Goal: Navigation & Orientation: Find specific page/section

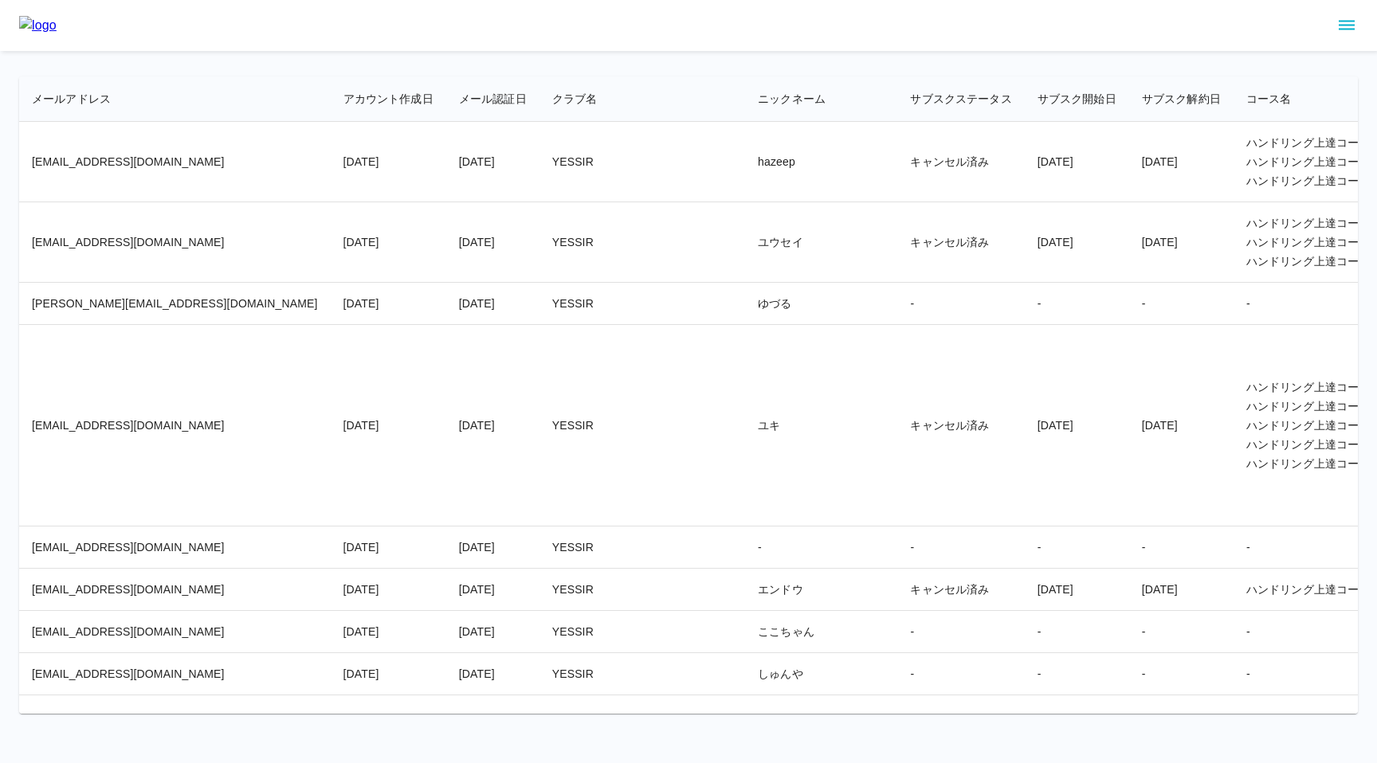
click at [745, 245] on td "ユウセイ" at bounding box center [821, 242] width 152 height 80
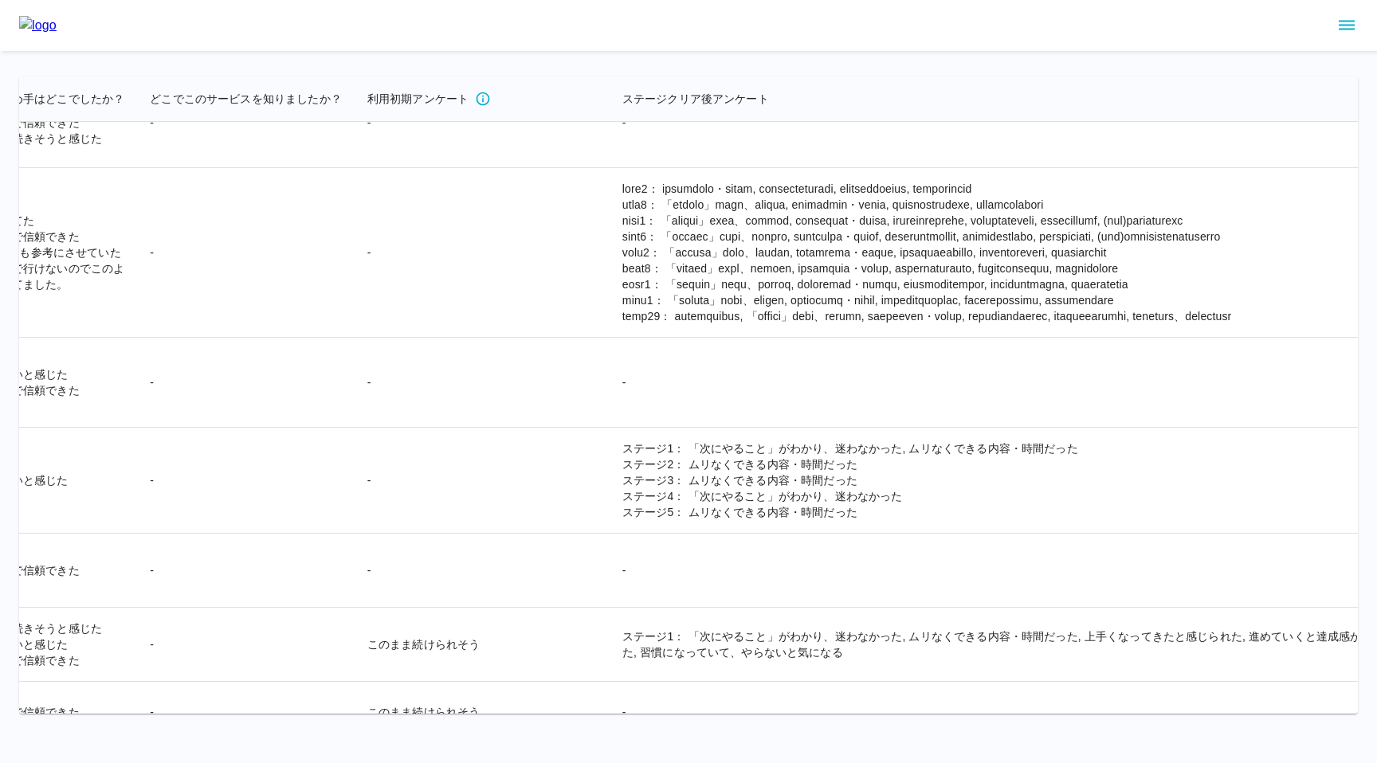
scroll to position [1556, 3797]
drag, startPoint x: 524, startPoint y: 396, endPoint x: 733, endPoint y: 401, distance: 208.9
click at [733, 338] on td at bounding box center [1010, 253] width 797 height 170
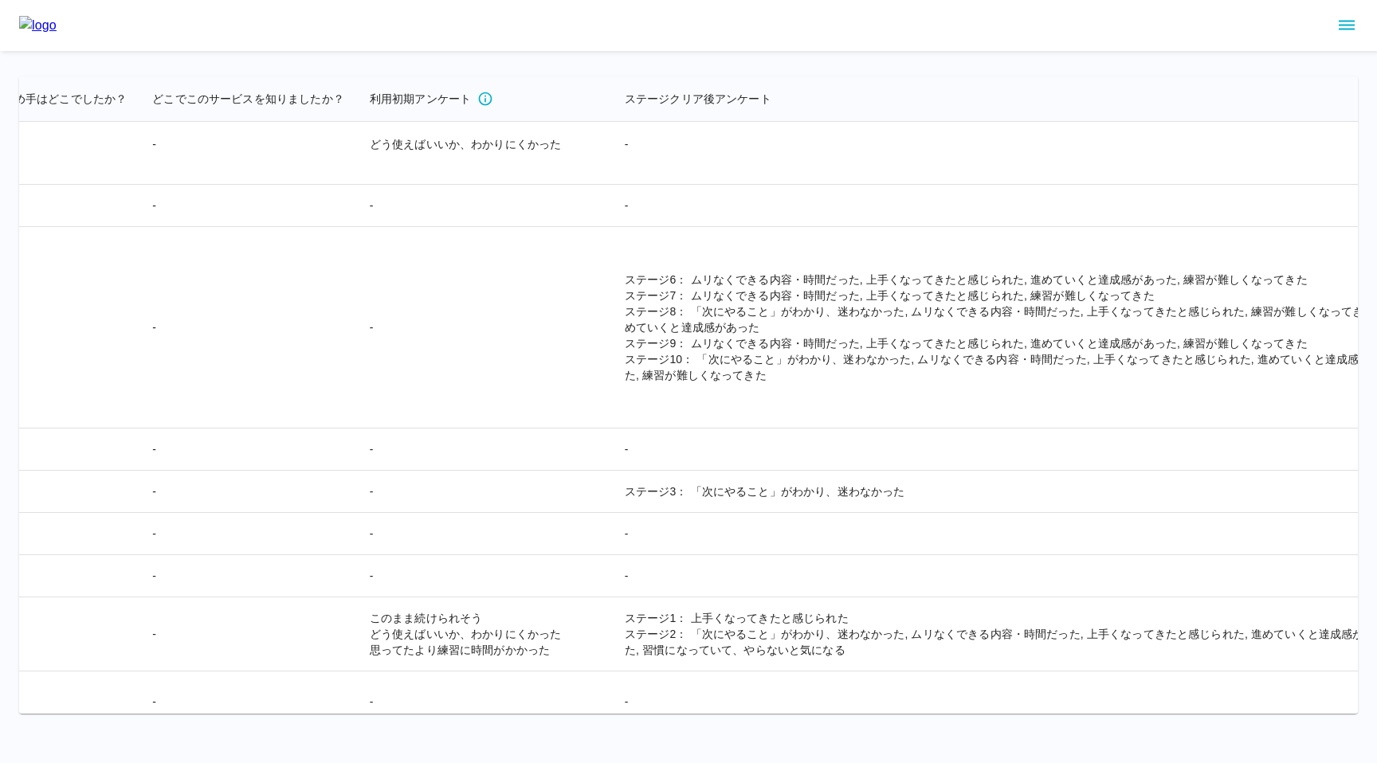
scroll to position [92, 3797]
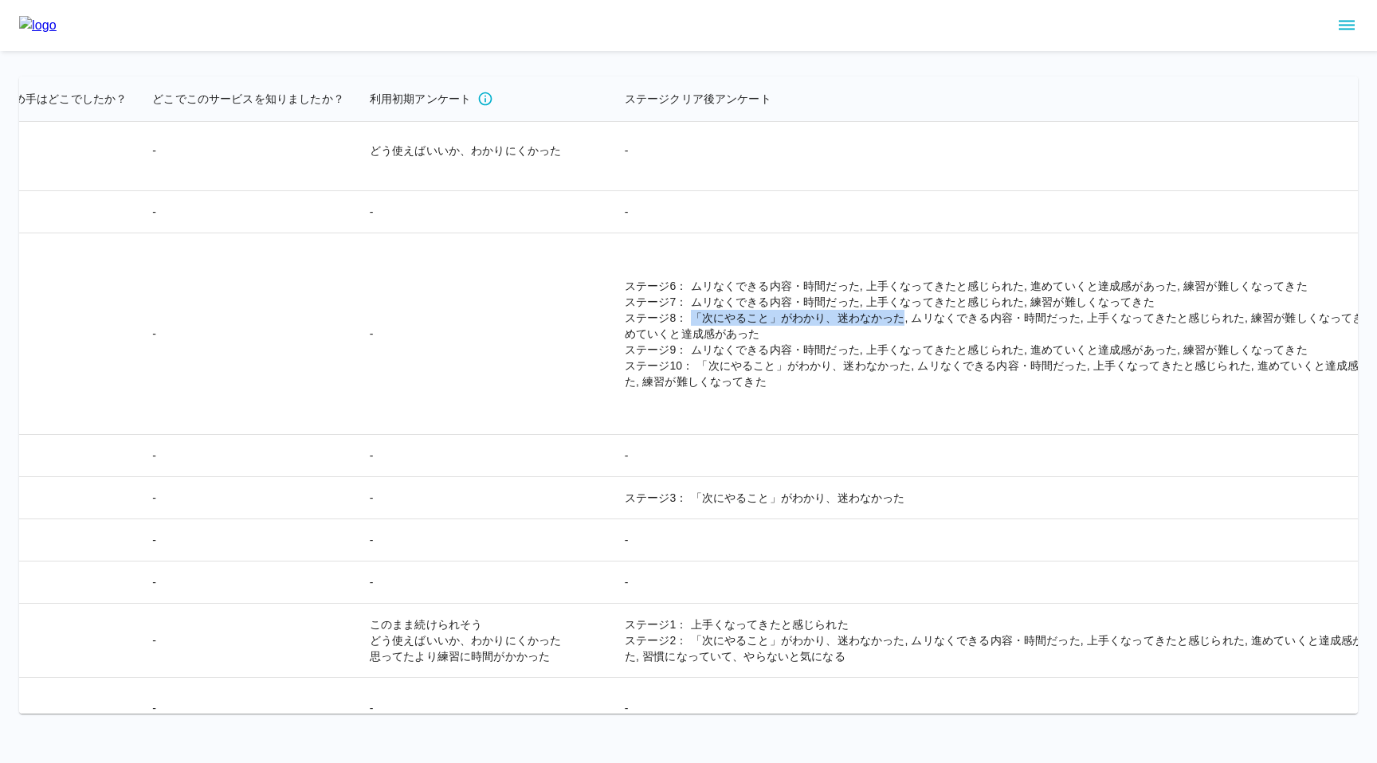
drag, startPoint x: 524, startPoint y: 315, endPoint x: 735, endPoint y: 316, distance: 210.4
click at [735, 316] on td "ステージ6： ムリなくできる内容・時間だった, 上手くなってきたと感じられた, 進めていくと達成感があった, 練習が難しくなってきた ステージ7： ムリなくで…" at bounding box center [1010, 335] width 797 height 202
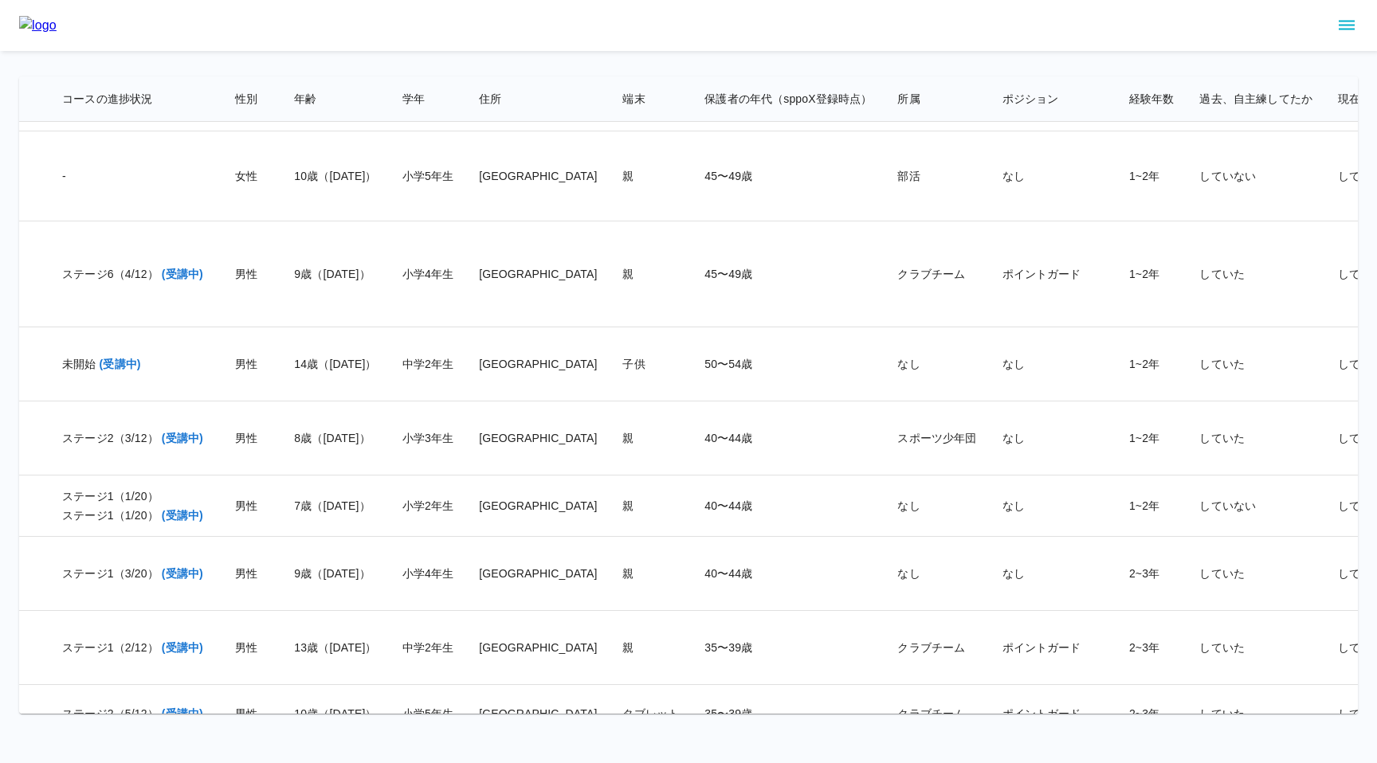
scroll to position [1762, 1407]
click at [1336, 24] on button "sidemenu" at bounding box center [1346, 25] width 27 height 27
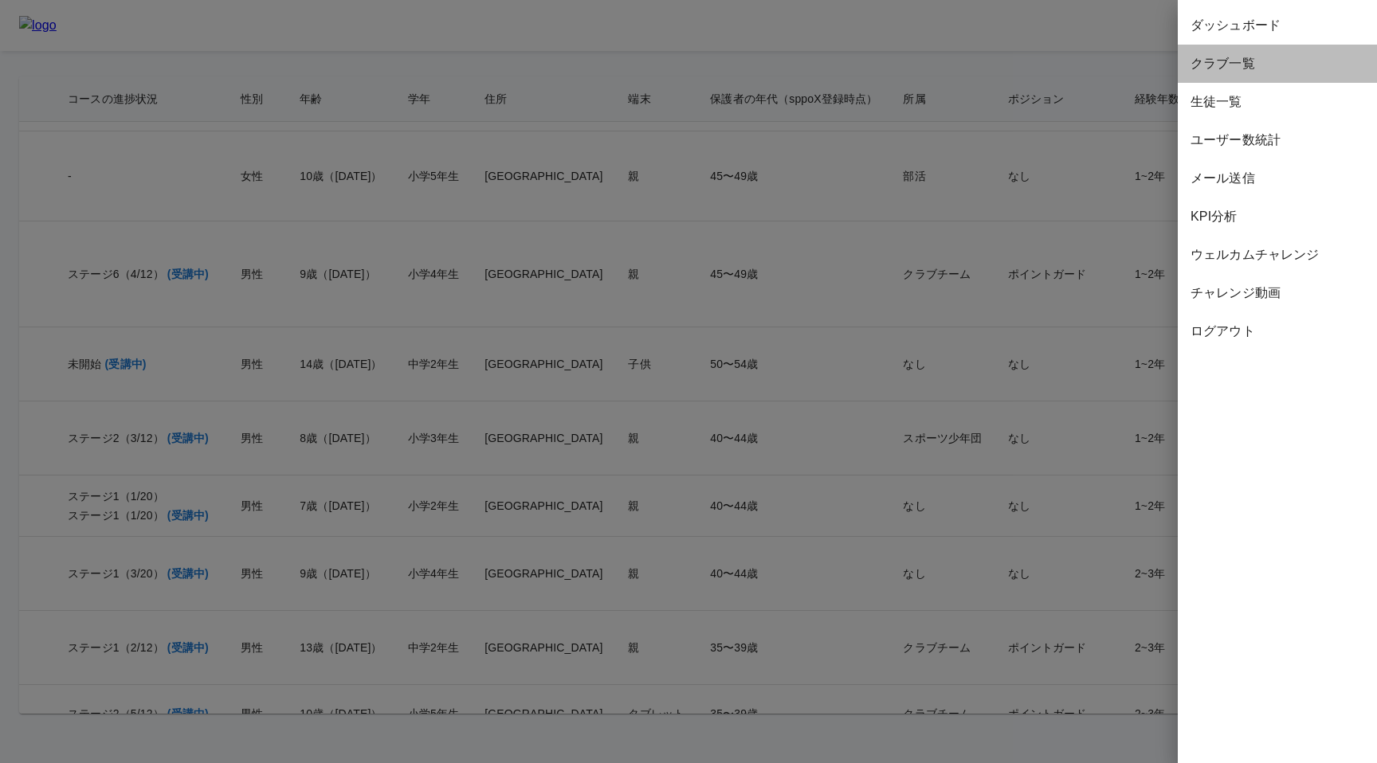
click at [1268, 74] on div "クラブ一覧" at bounding box center [1277, 64] width 199 height 38
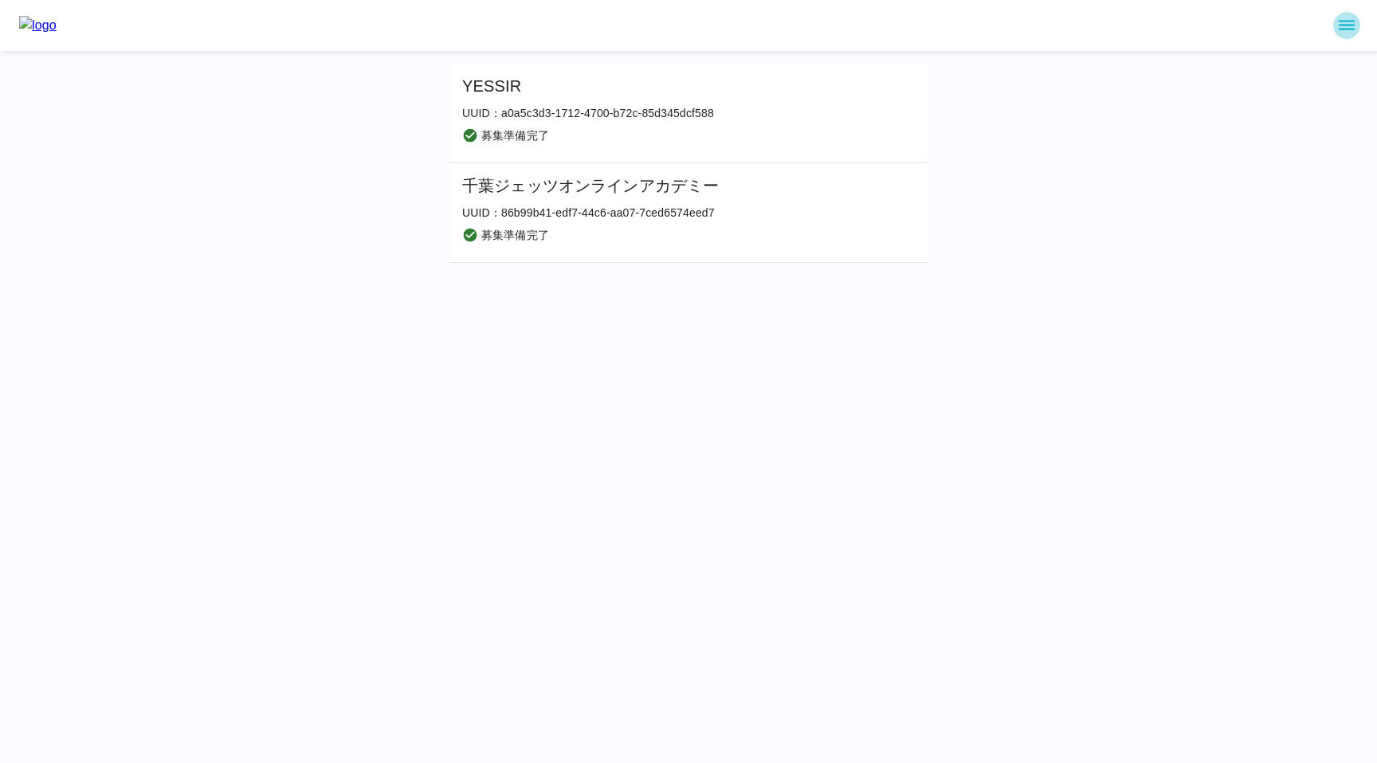
click at [1338, 26] on icon "sidemenu" at bounding box center [1346, 25] width 19 height 19
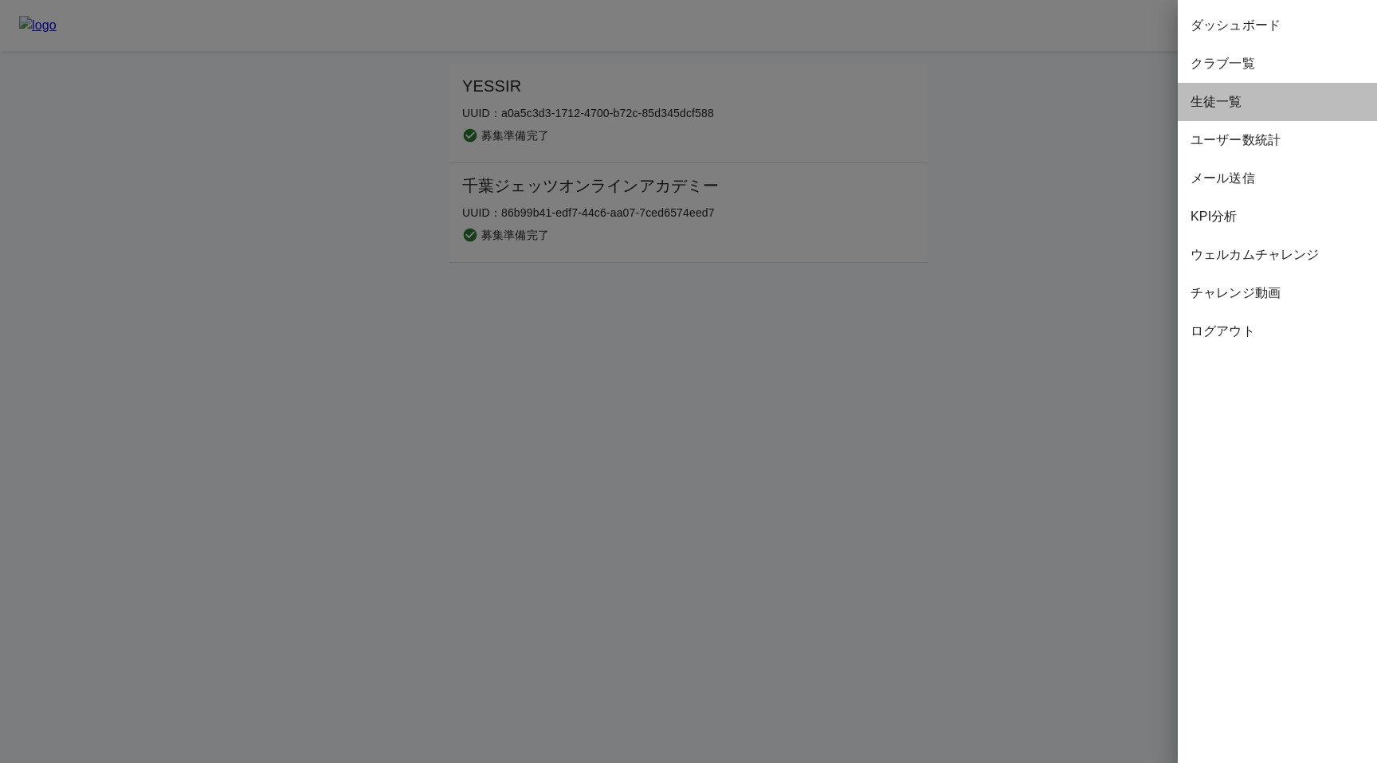
click at [1245, 112] on div "生徒一覧" at bounding box center [1277, 102] width 199 height 38
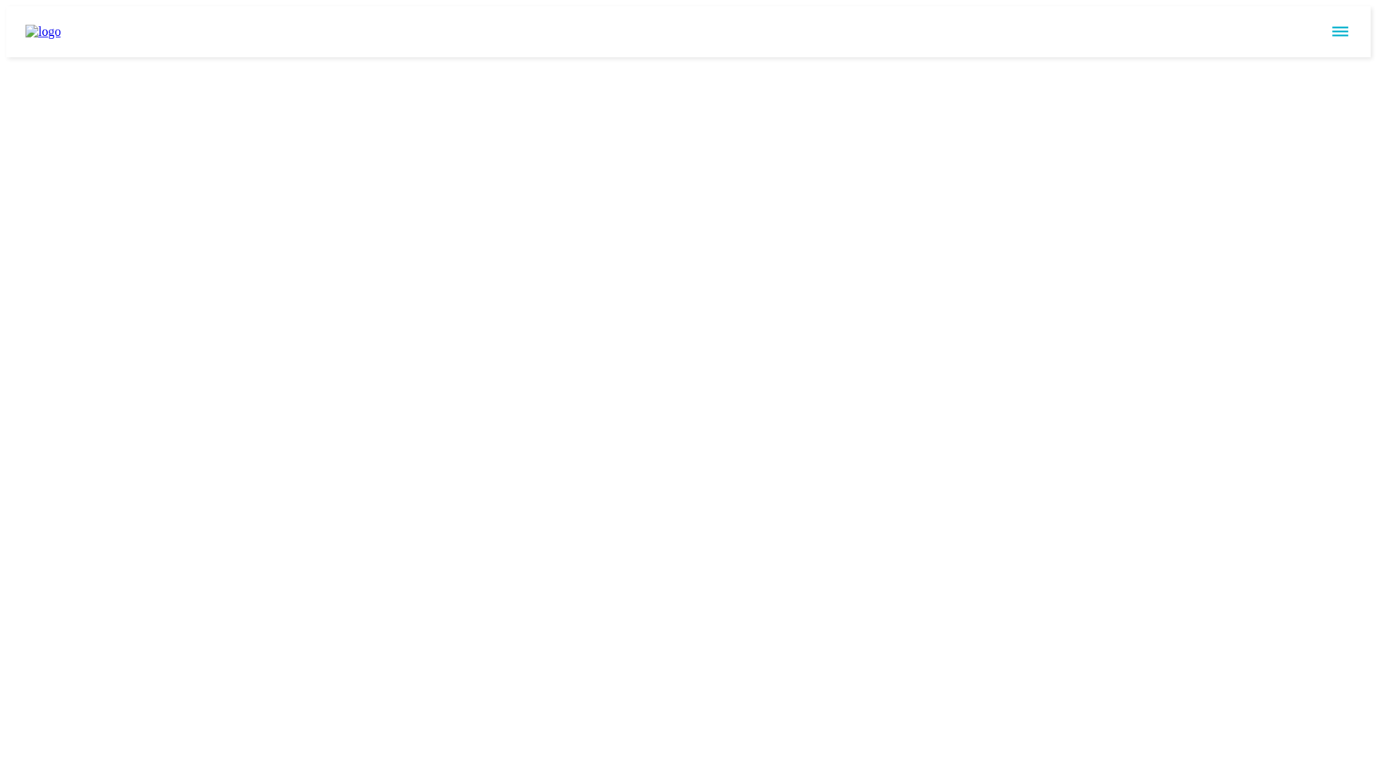
click at [1344, 31] on icon "sidemenu" at bounding box center [1340, 31] width 19 height 19
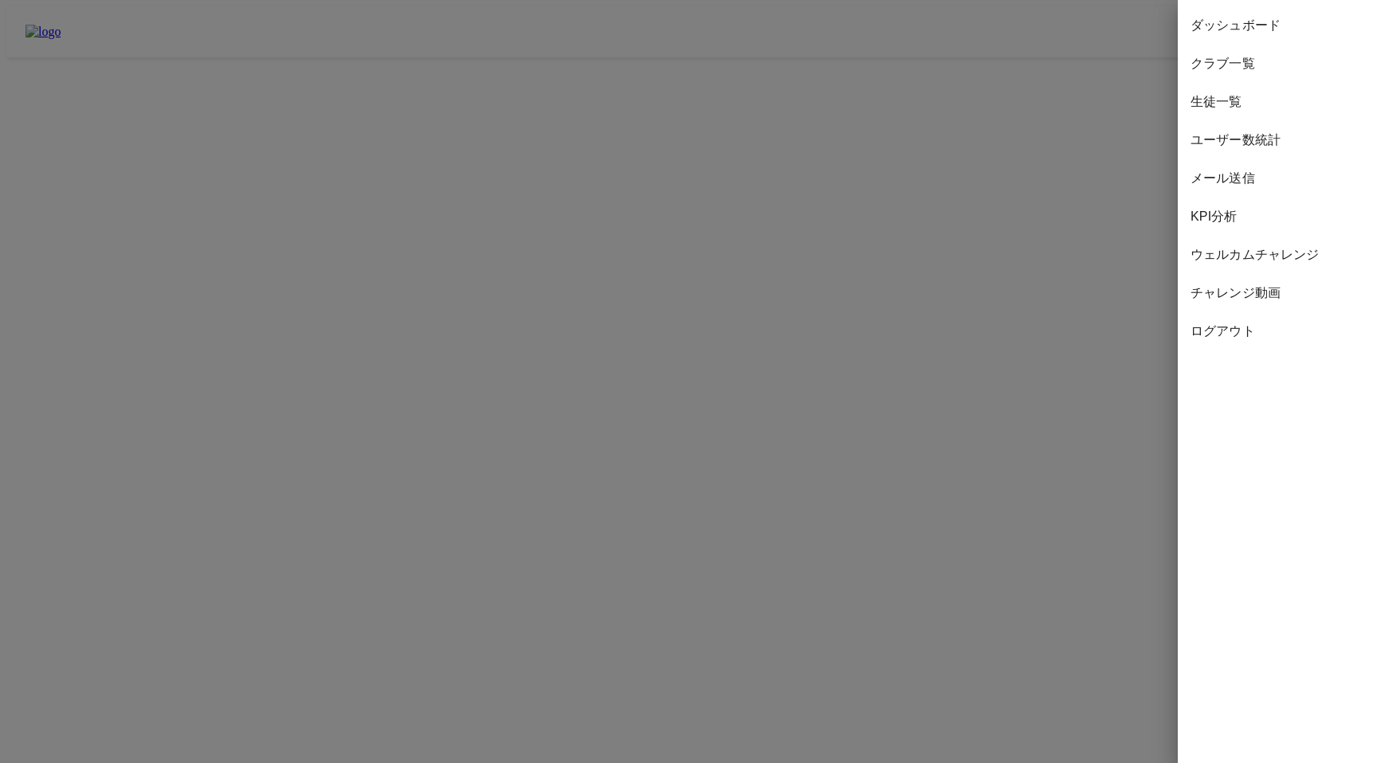
click at [1309, 20] on span "ダッシュボード" at bounding box center [1278, 25] width 174 height 19
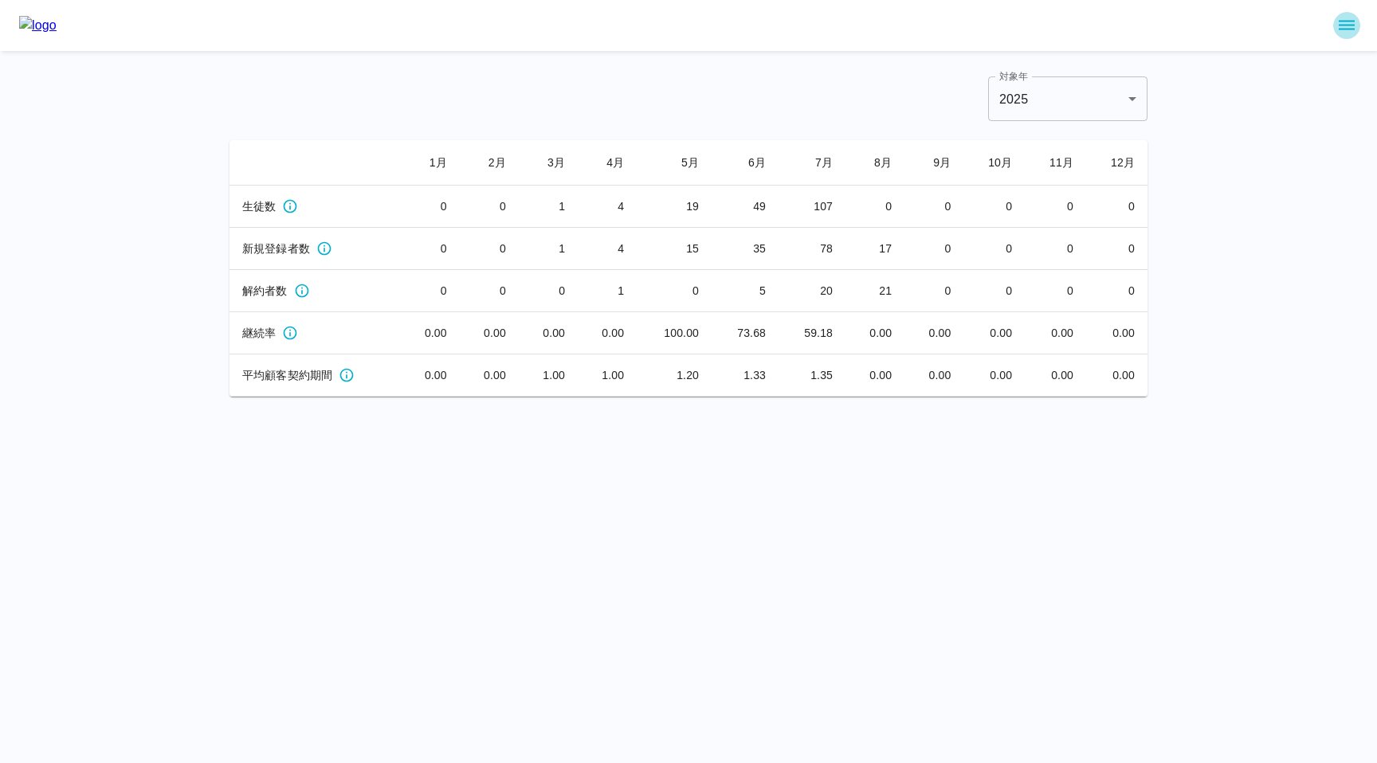
click at [1342, 21] on icon "sidemenu" at bounding box center [1347, 26] width 16 height 10
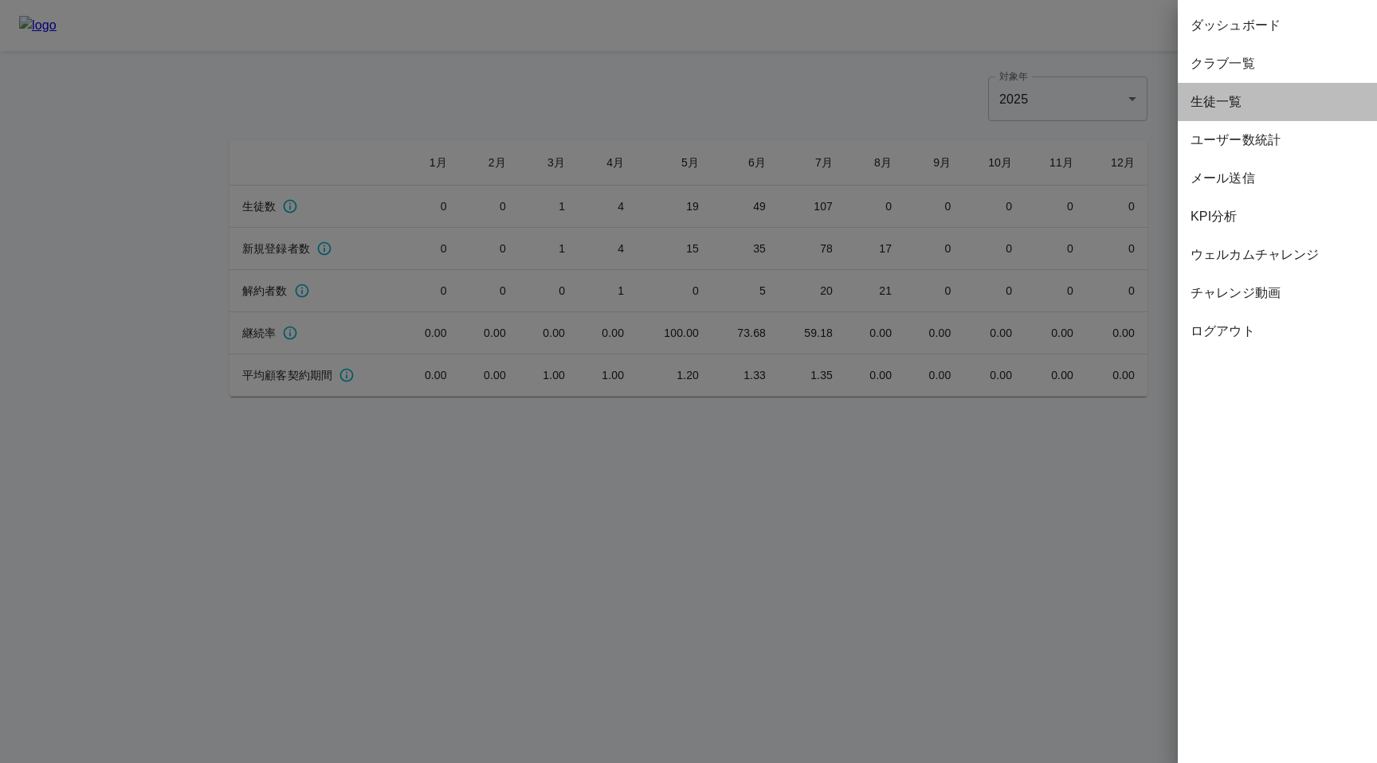
click at [1278, 100] on span "生徒一覧" at bounding box center [1278, 101] width 174 height 19
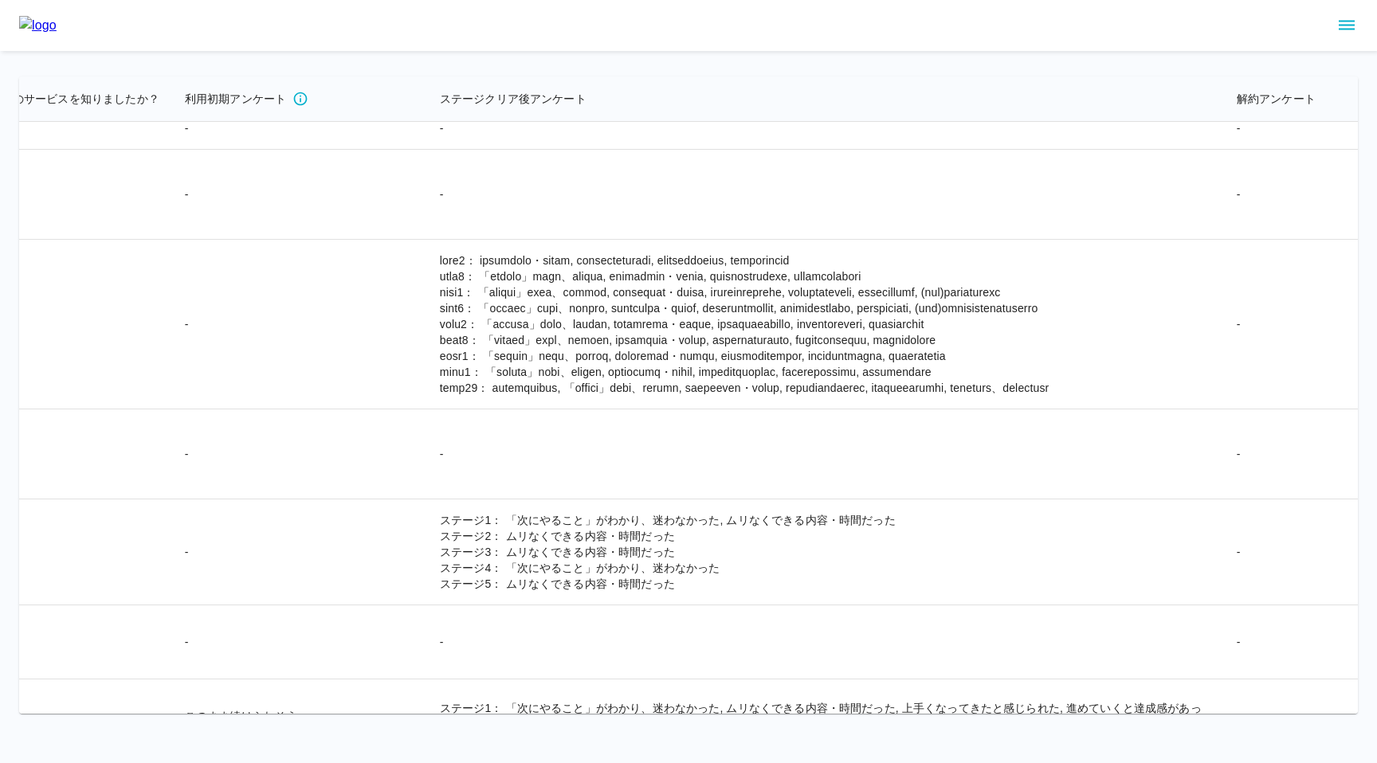
scroll to position [1484, 3994]
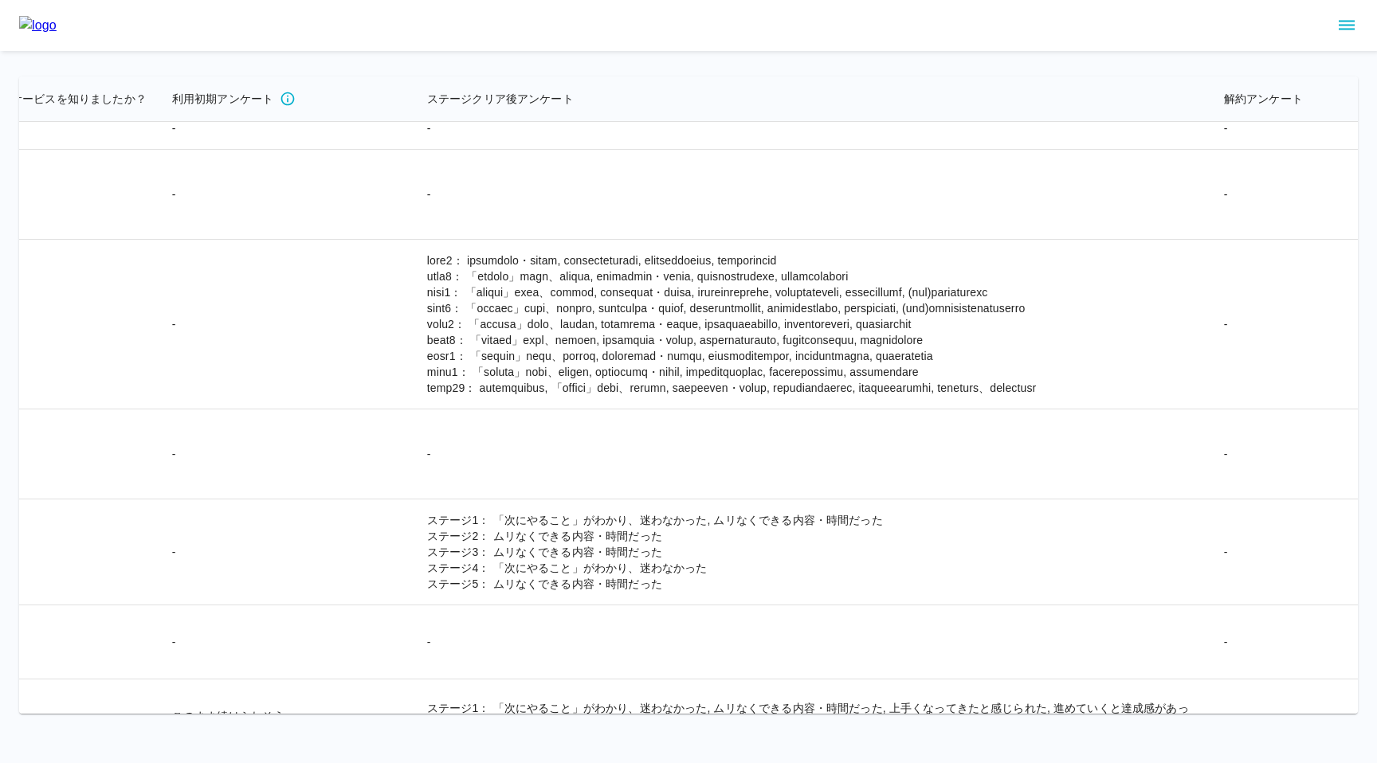
click at [618, 410] on td at bounding box center [812, 325] width 797 height 170
drag, startPoint x: 408, startPoint y: 515, endPoint x: 616, endPoint y: 512, distance: 208.0
click at [616, 410] on td at bounding box center [812, 325] width 797 height 170
click at [414, 410] on td at bounding box center [812, 325] width 797 height 170
drag, startPoint x: 406, startPoint y: 516, endPoint x: 579, endPoint y: 516, distance: 172.9
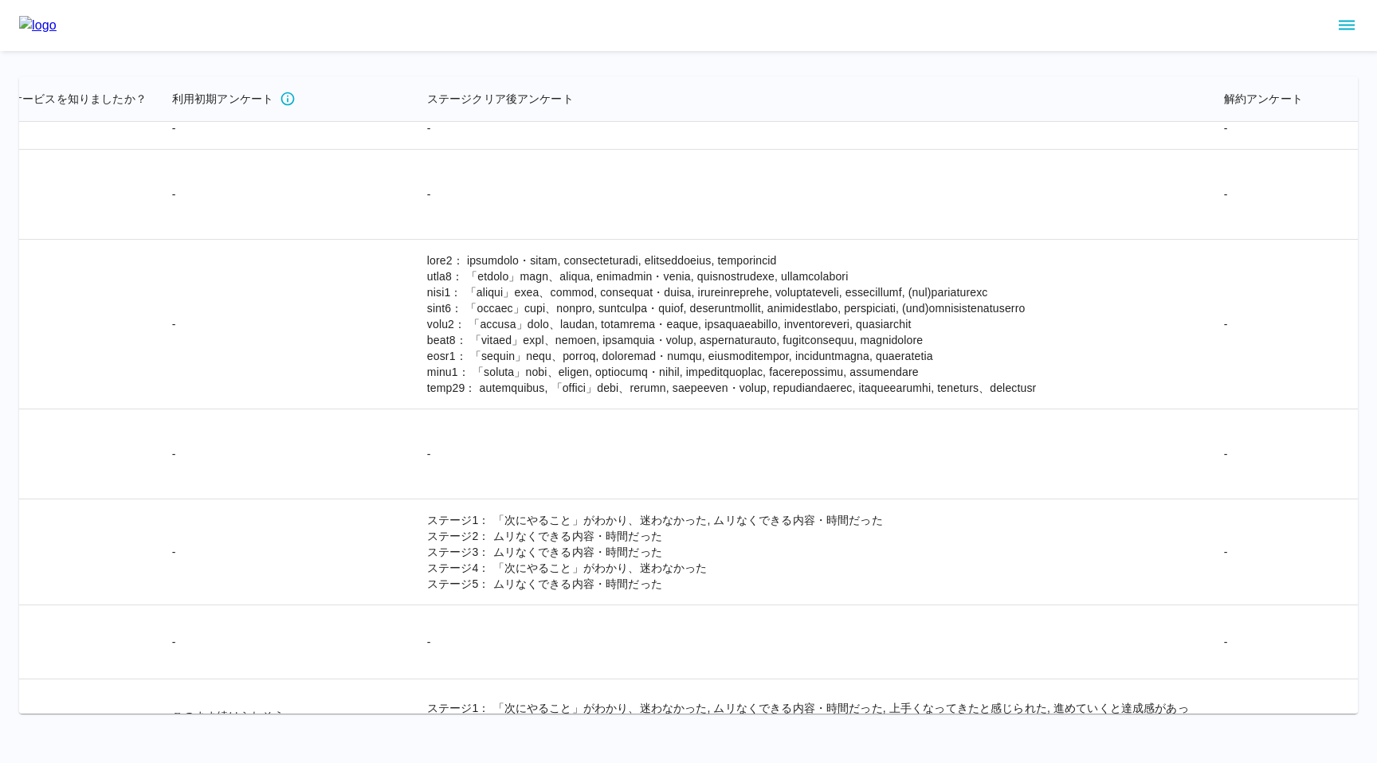
click at [579, 410] on td at bounding box center [812, 325] width 797 height 170
drag, startPoint x: 408, startPoint y: 518, endPoint x: 616, endPoint y: 523, distance: 208.1
click at [616, 410] on td at bounding box center [812, 325] width 797 height 170
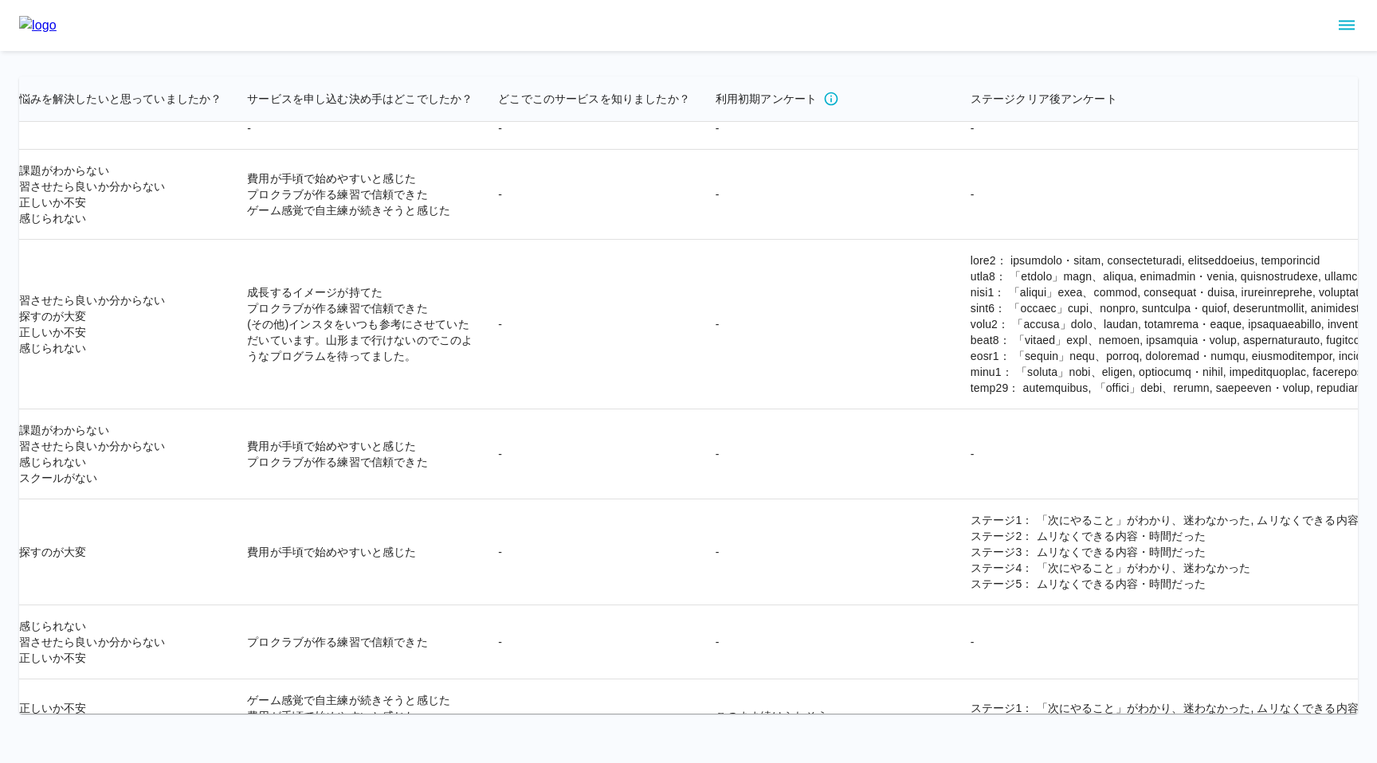
scroll to position [1484, 3590]
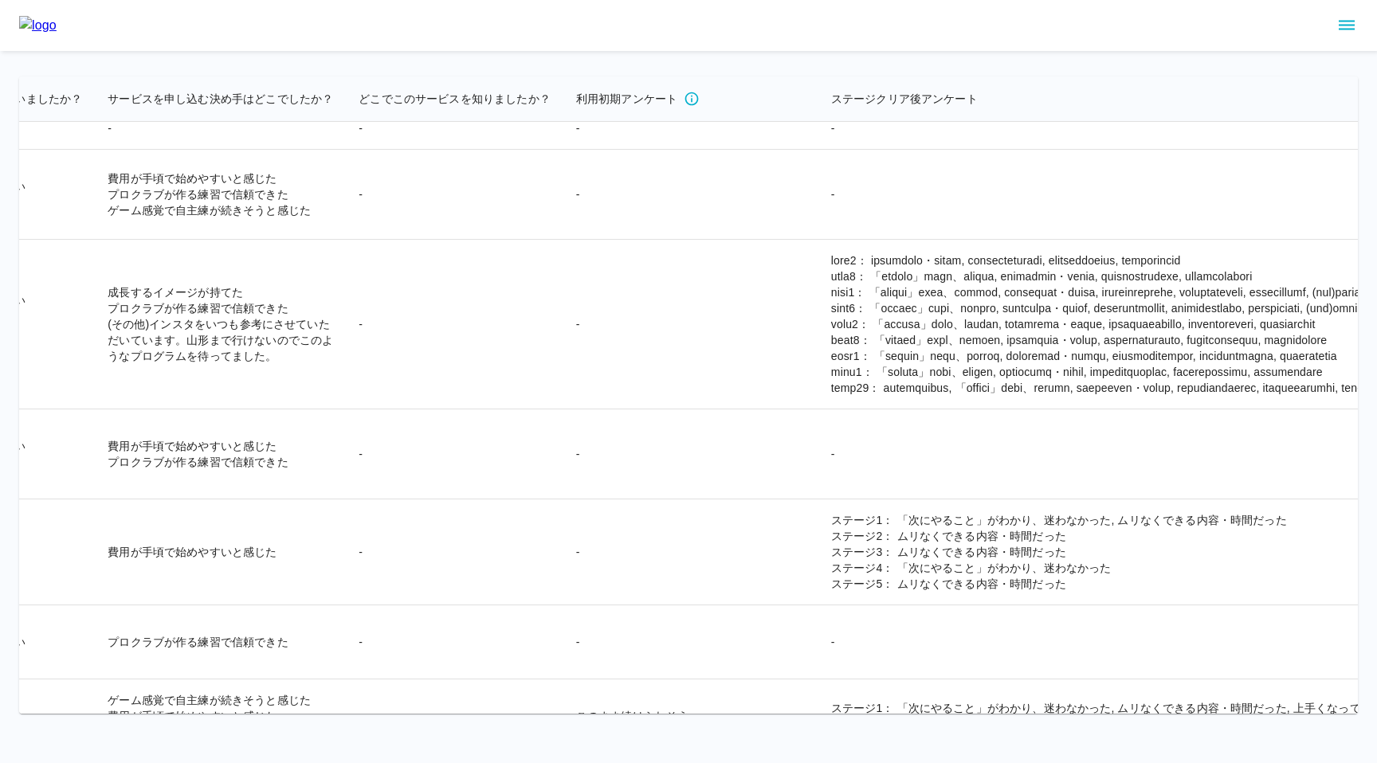
click at [818, 409] on td at bounding box center [1216, 325] width 797 height 170
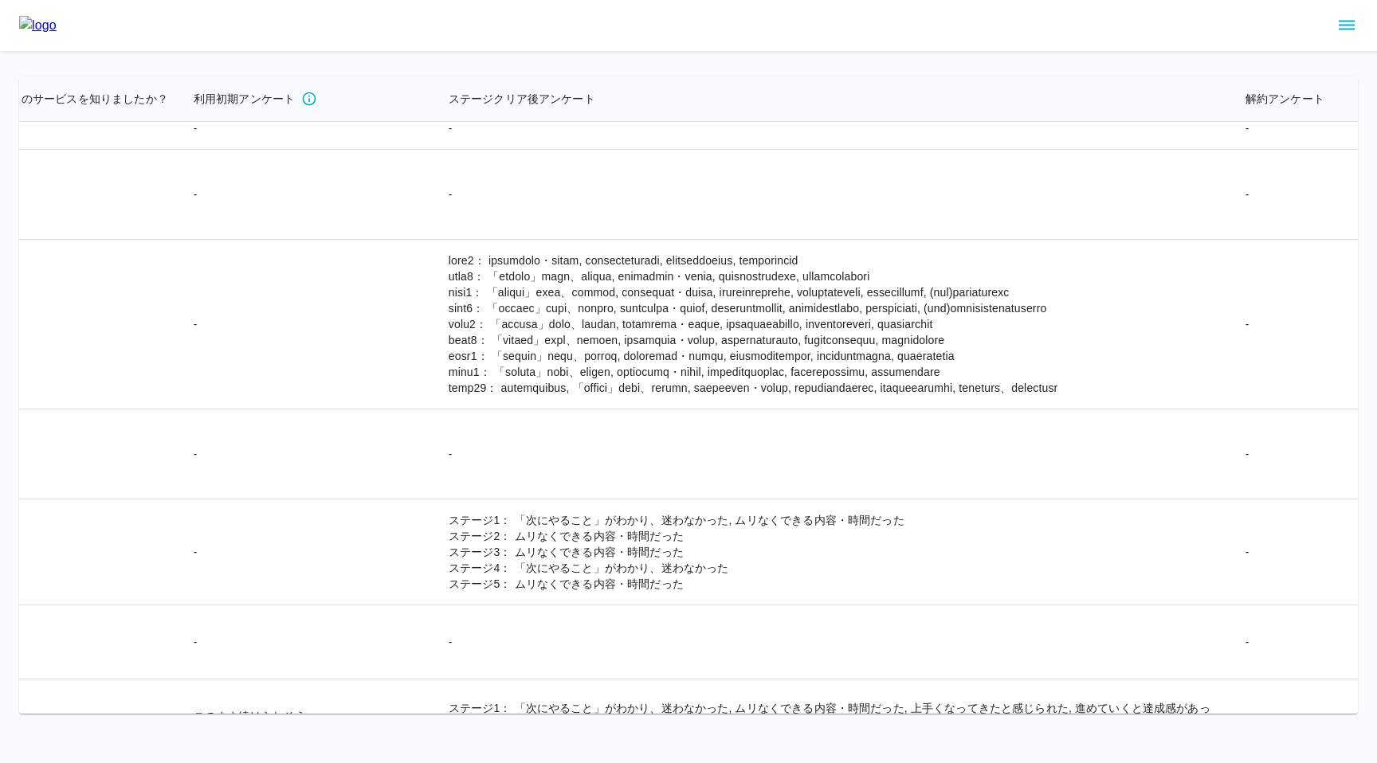
scroll to position [1484, 3994]
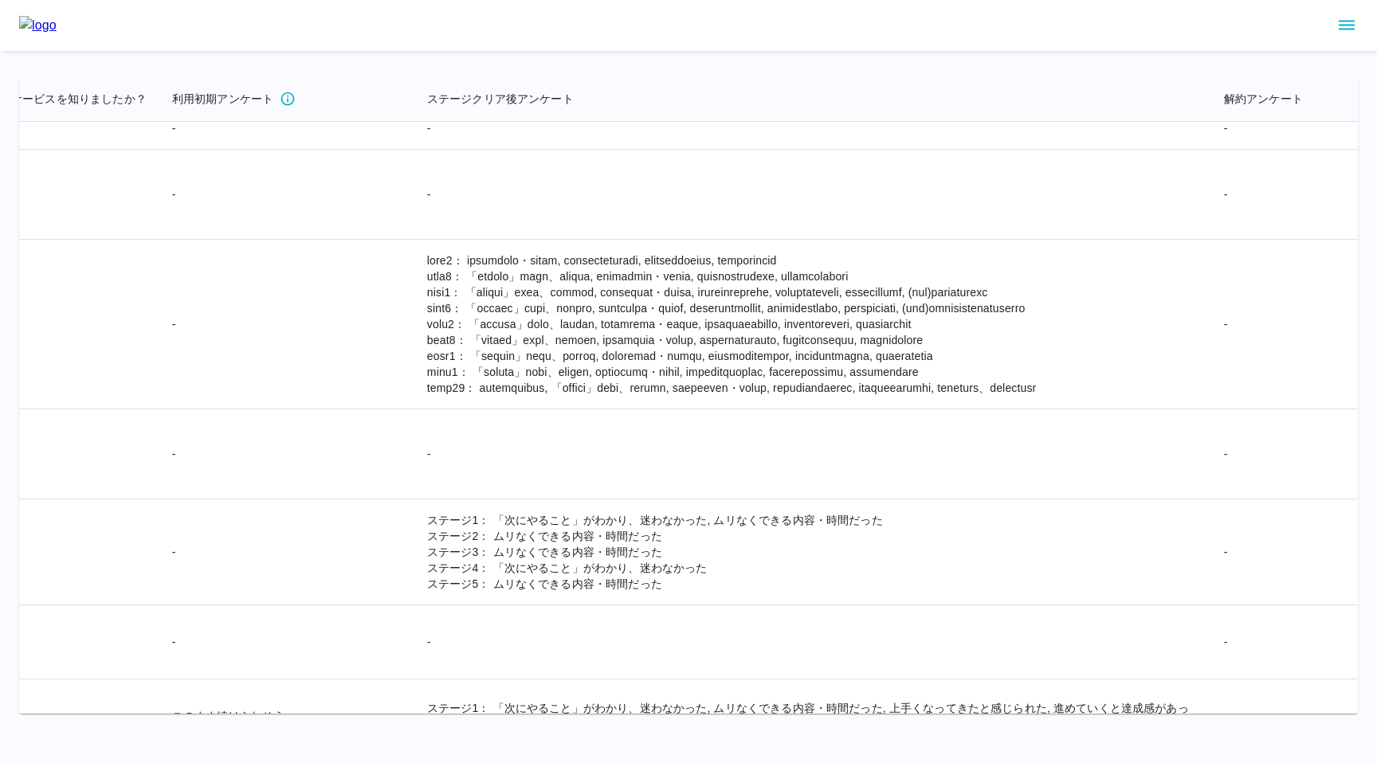
click at [424, 410] on td at bounding box center [812, 325] width 797 height 170
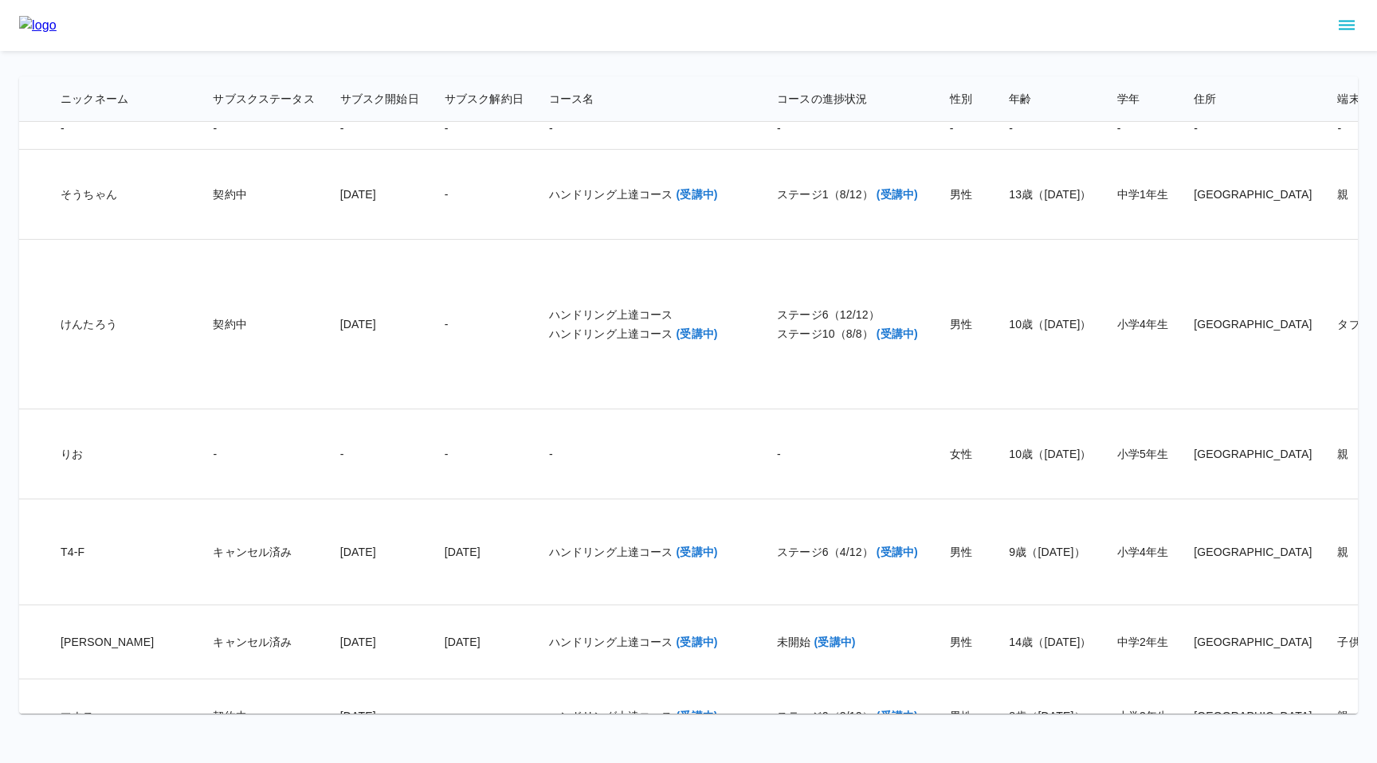
scroll to position [1484, 0]
